Goal: Information Seeking & Learning: Learn about a topic

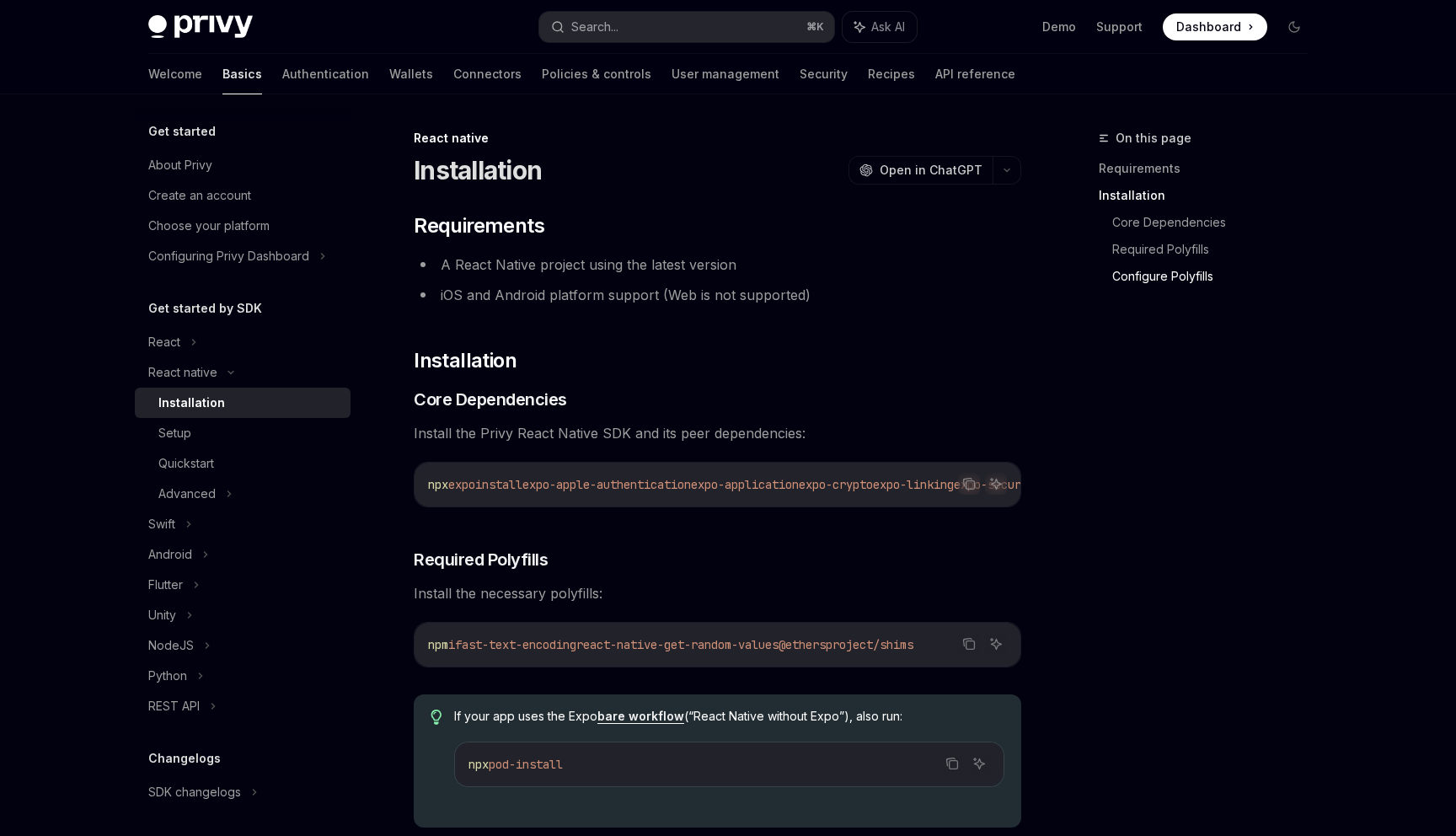
scroll to position [1091, 0]
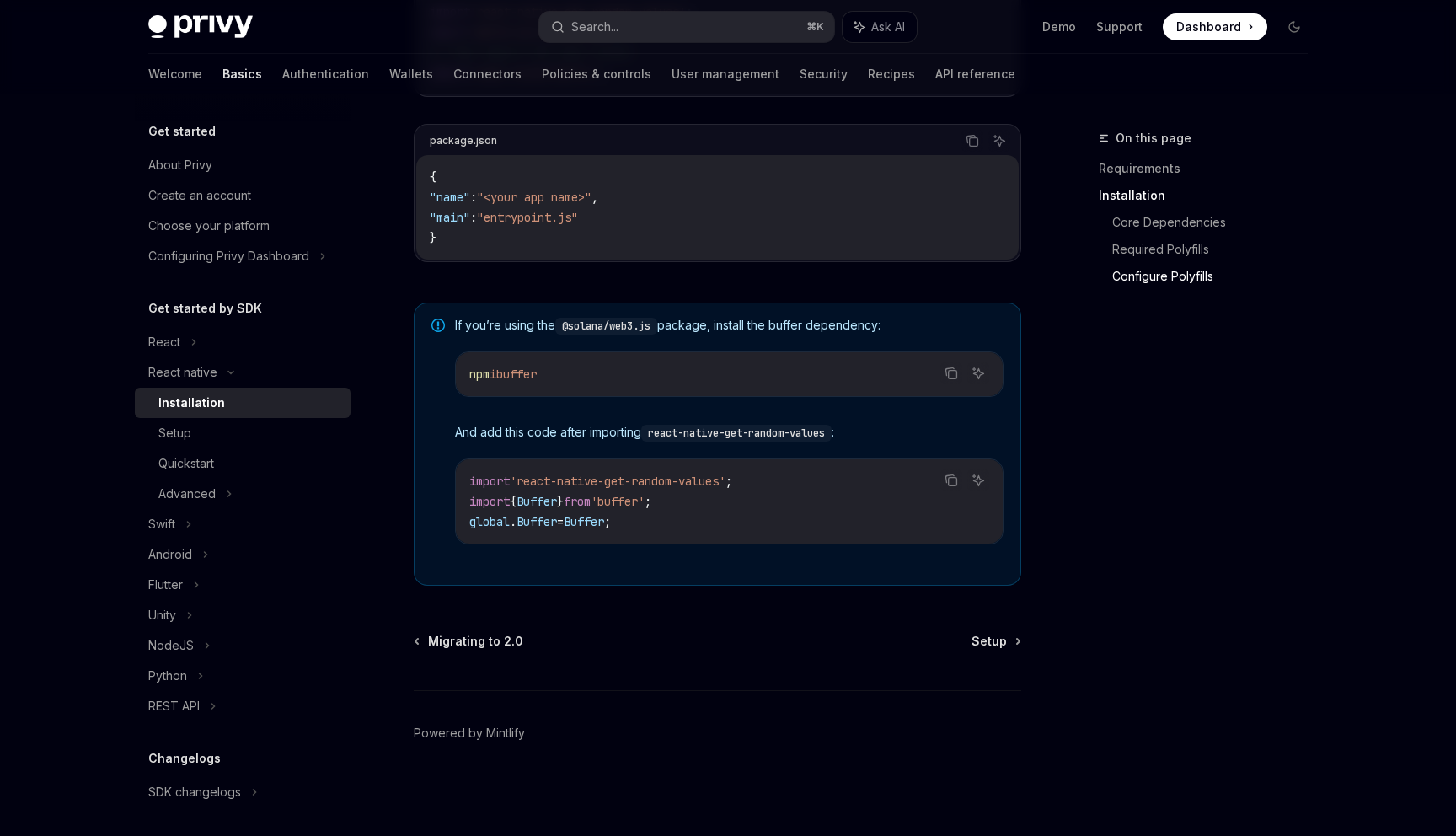
click at [1209, 14] on span at bounding box center [1214, 27] width 104 height 27
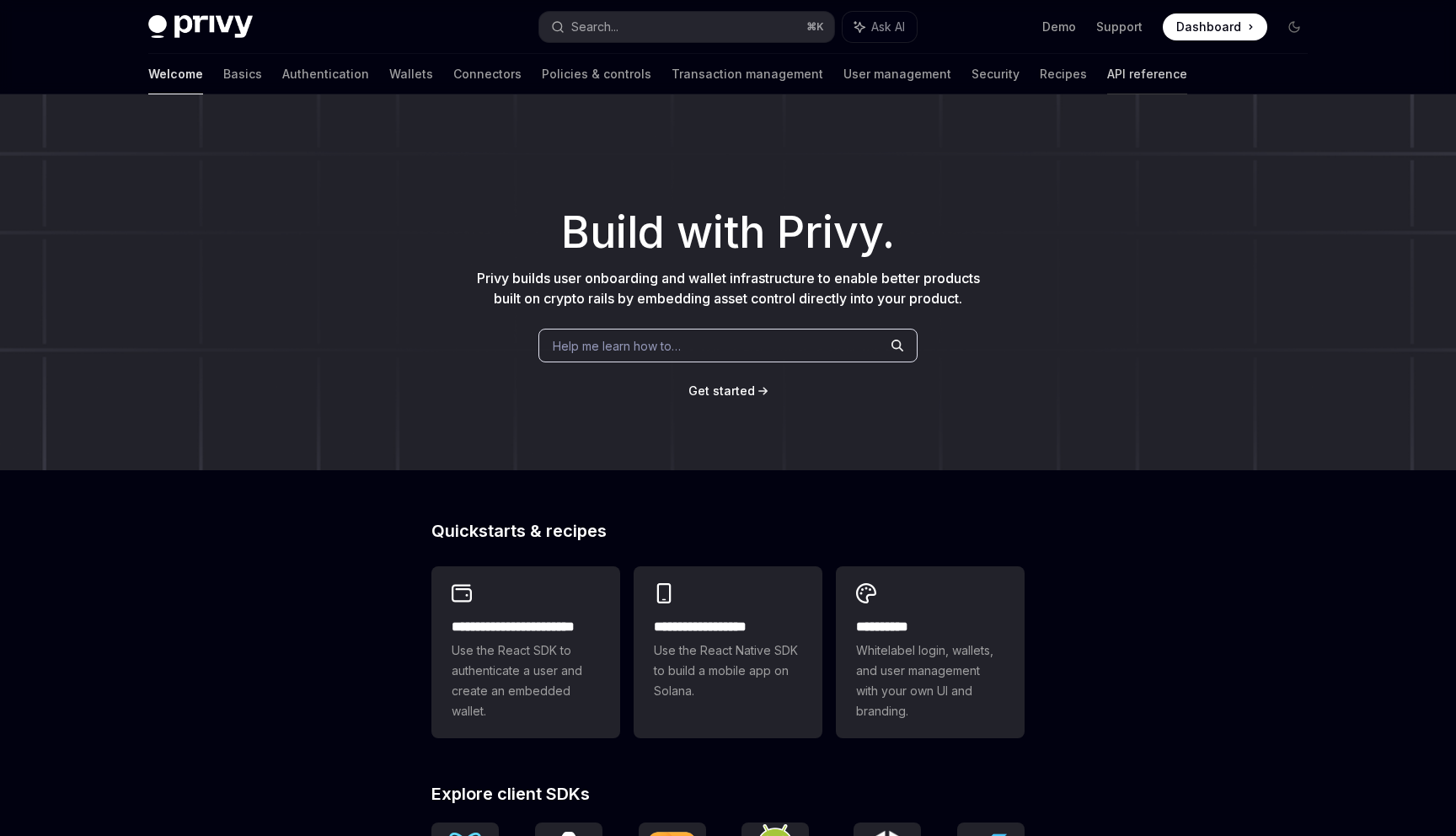
click at [1108, 75] on link "API reference" at bounding box center [1147, 74] width 80 height 41
type textarea "*"
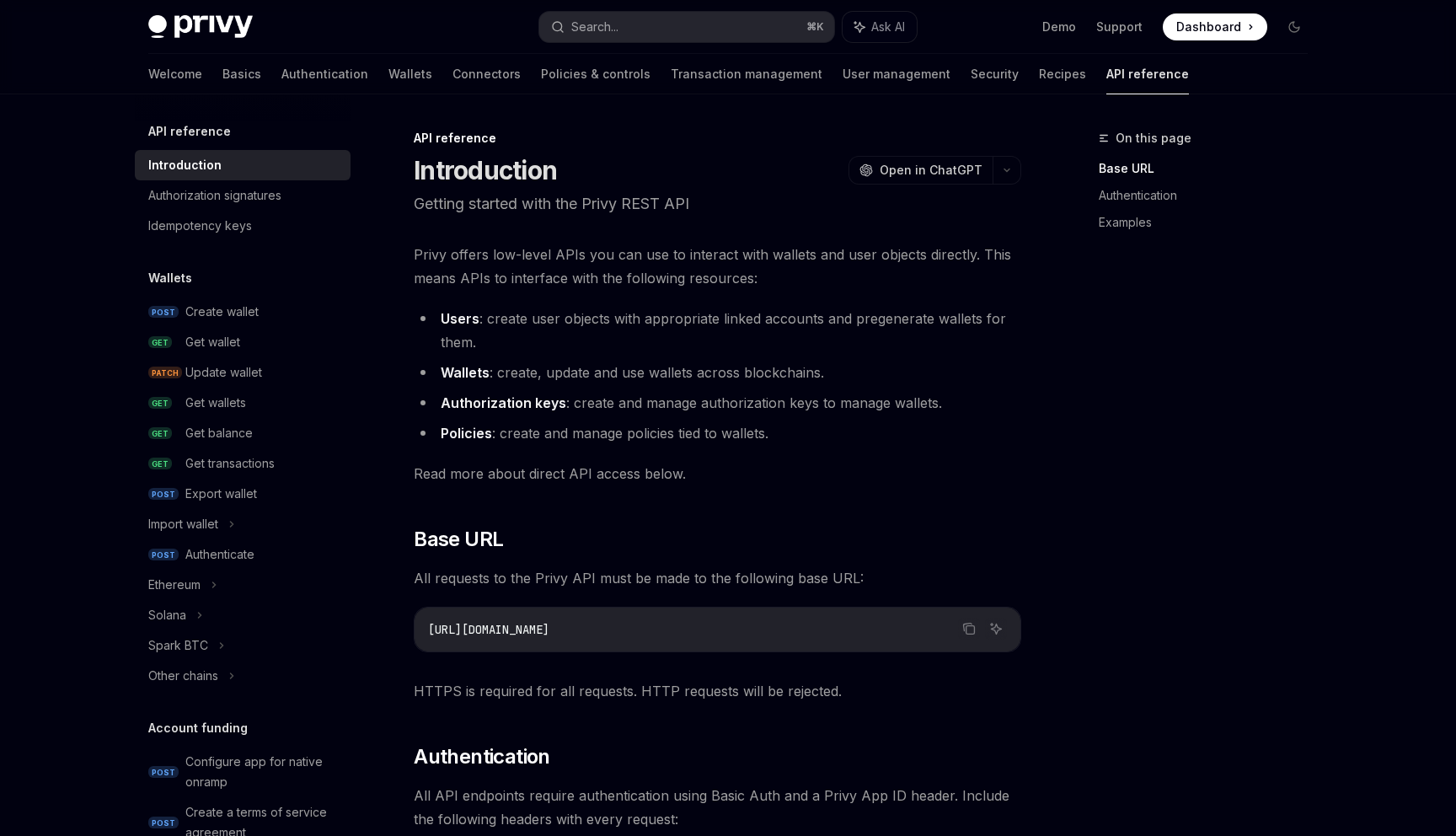
click at [637, 403] on li "Authorization keys : create and manage authorization keys to manage wallets." at bounding box center [718, 402] width 607 height 23
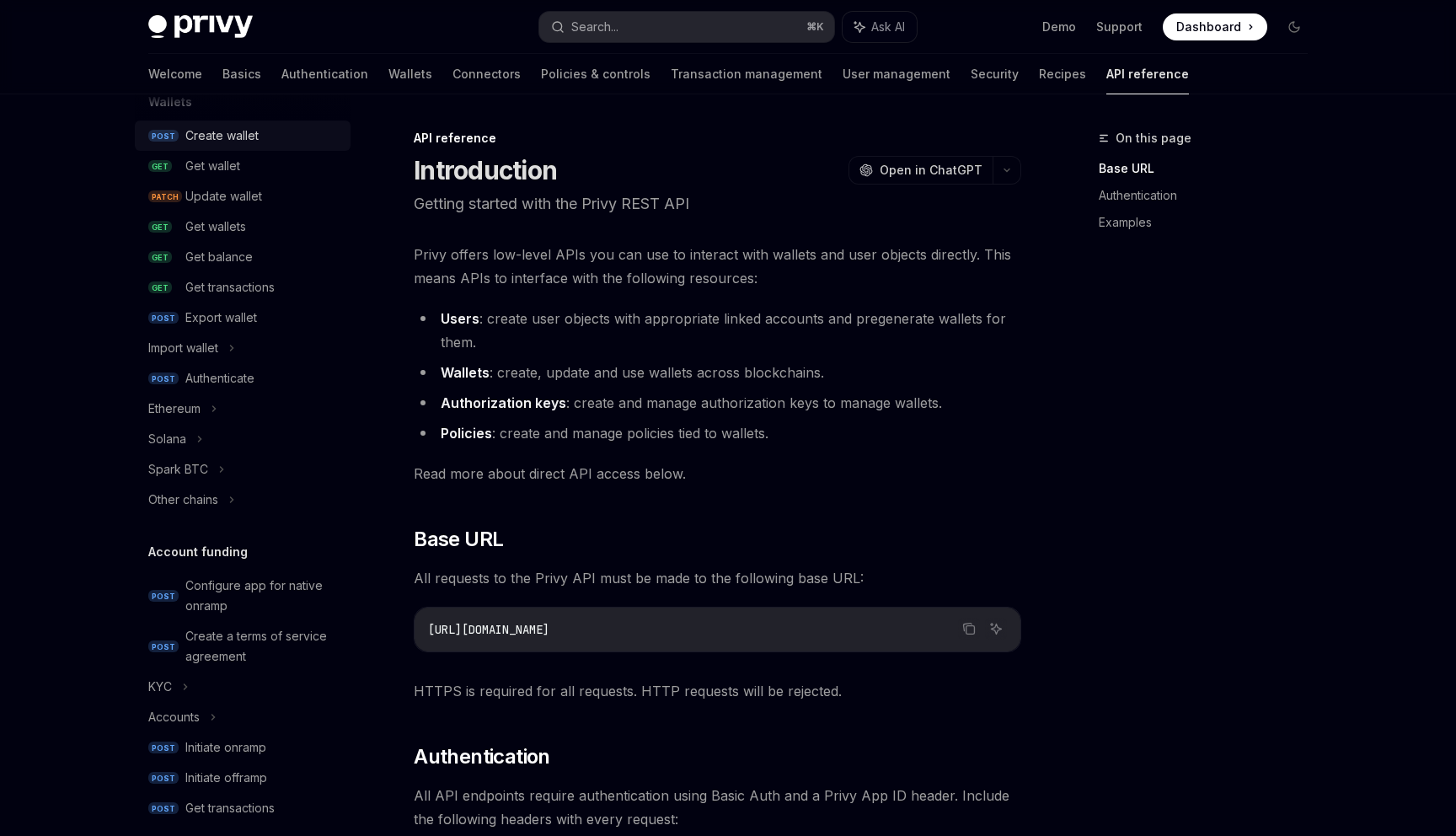
scroll to position [221, 0]
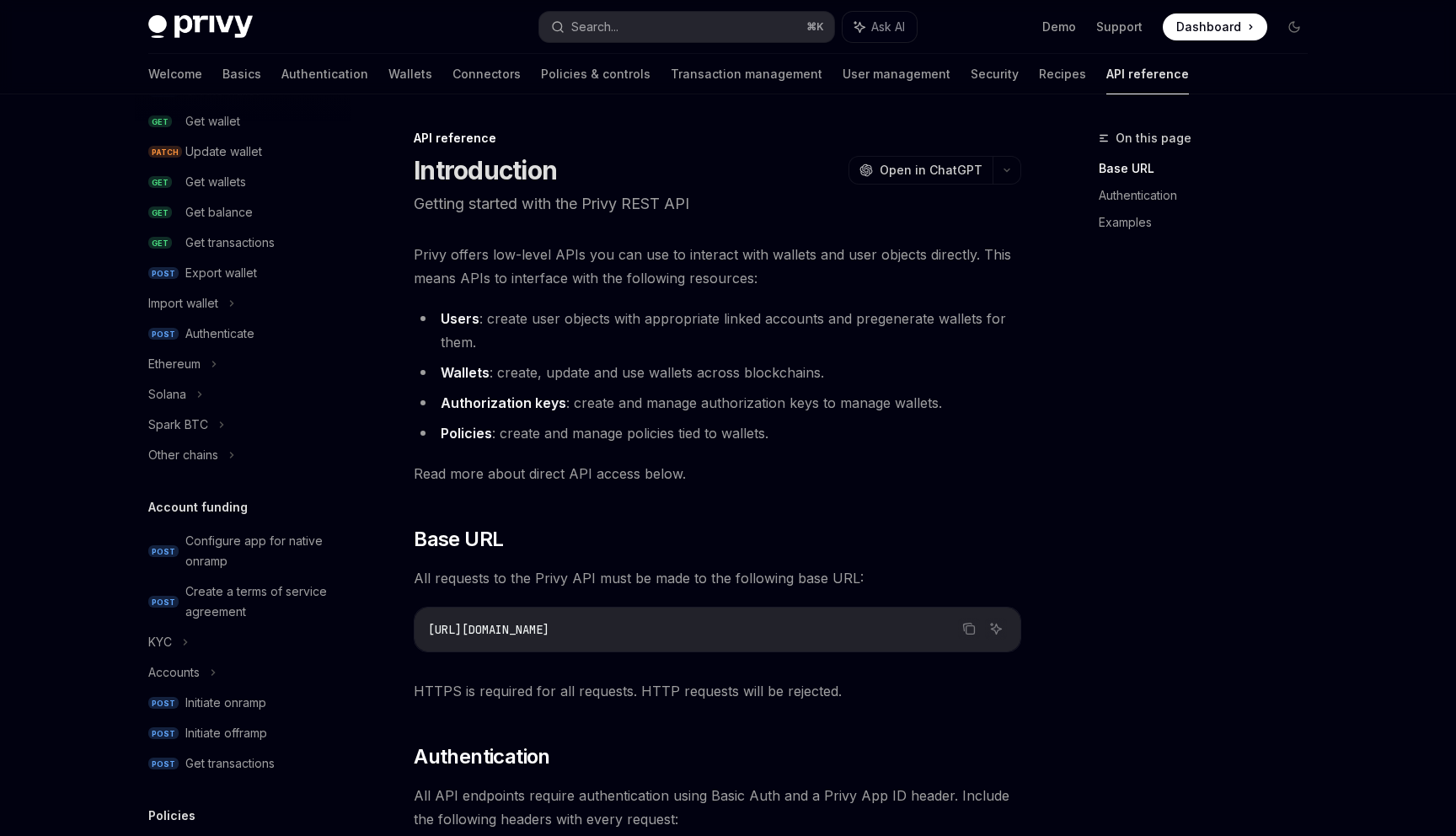
click at [611, 377] on li "Wallets : create, update and use wallets across blockchains." at bounding box center [718, 372] width 607 height 23
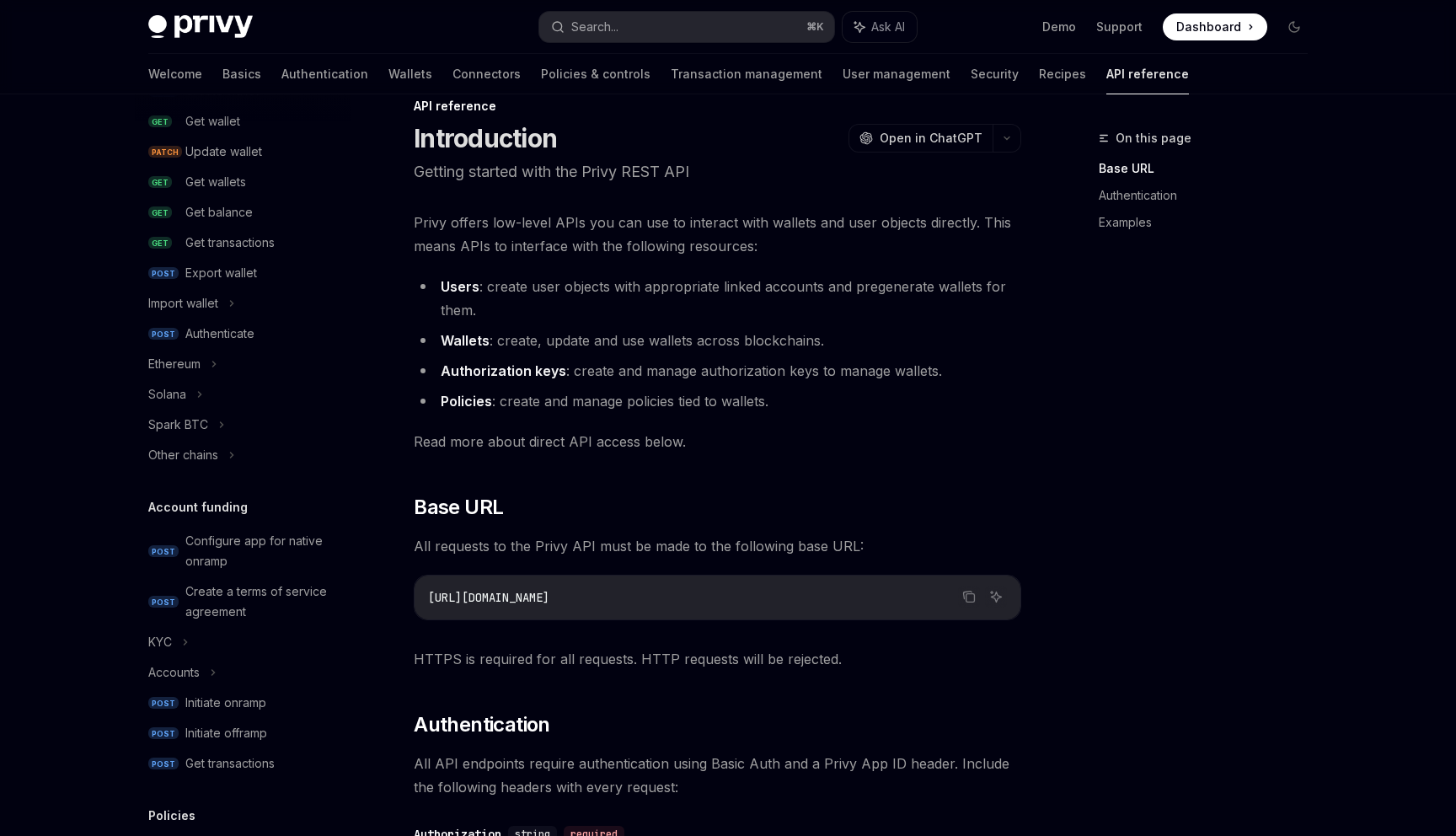
scroll to position [18, 0]
